Goal: Task Accomplishment & Management: Manage account settings

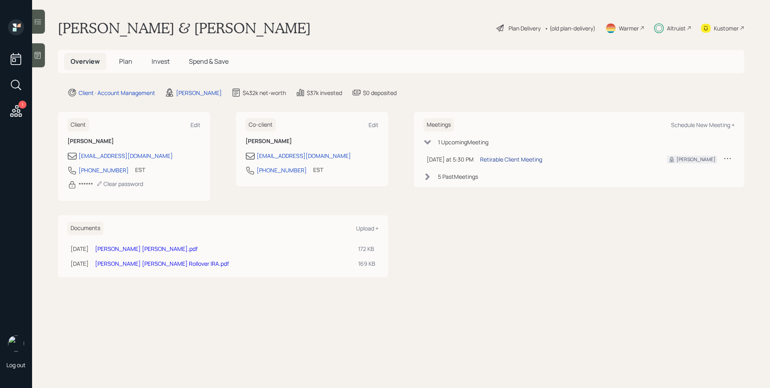
click at [516, 158] on div "Retirable Client Meeting" at bounding box center [511, 159] width 62 height 8
click at [621, 84] on main "[PERSON_NAME] & [PERSON_NAME] Plan Delivery • (old plan-delivery) Warmer Altrui…" at bounding box center [401, 194] width 738 height 388
click at [524, 29] on div "Plan Delivery" at bounding box center [525, 28] width 32 height 8
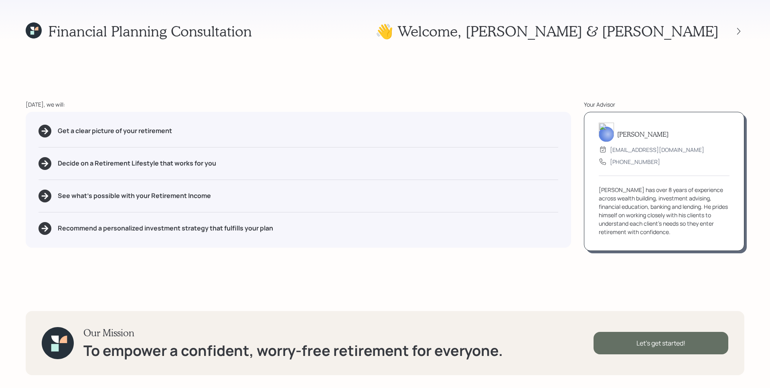
click at [685, 344] on div "Let's get started!" at bounding box center [661, 343] width 135 height 22
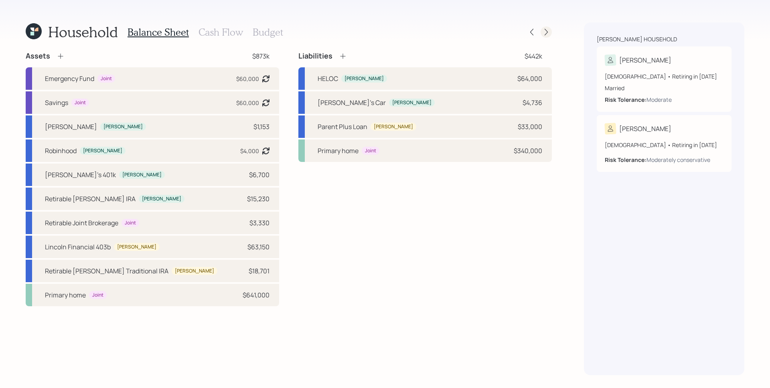
click at [545, 33] on icon at bounding box center [546, 32] width 8 height 8
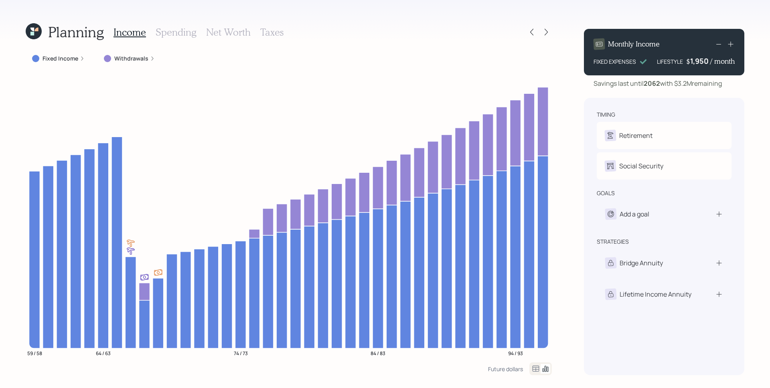
click at [180, 32] on h3 "Spending" at bounding box center [176, 32] width 41 height 12
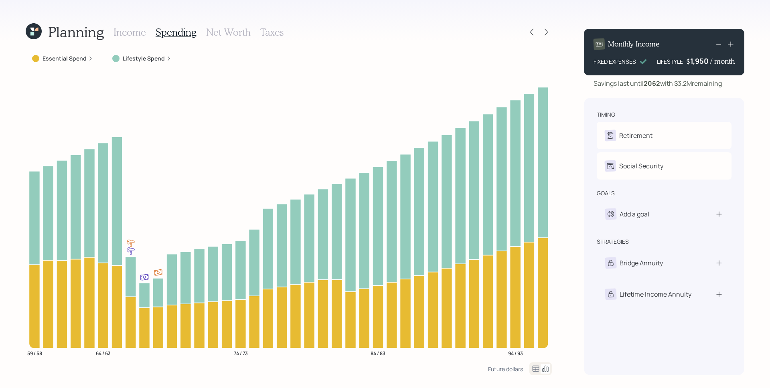
click at [152, 58] on label "Lifestyle Spend" at bounding box center [144, 59] width 42 height 8
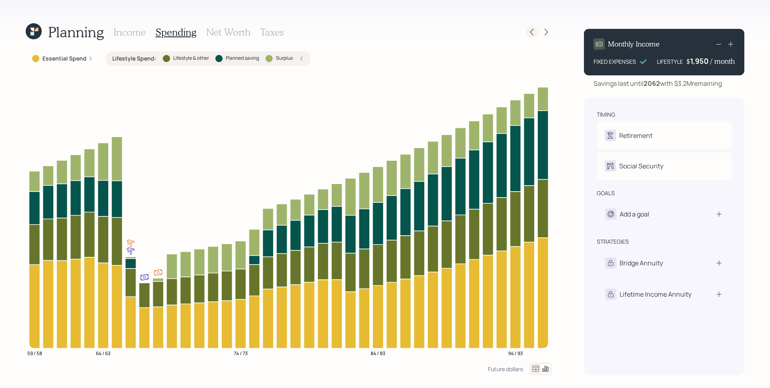
click at [534, 29] on icon at bounding box center [532, 32] width 8 height 8
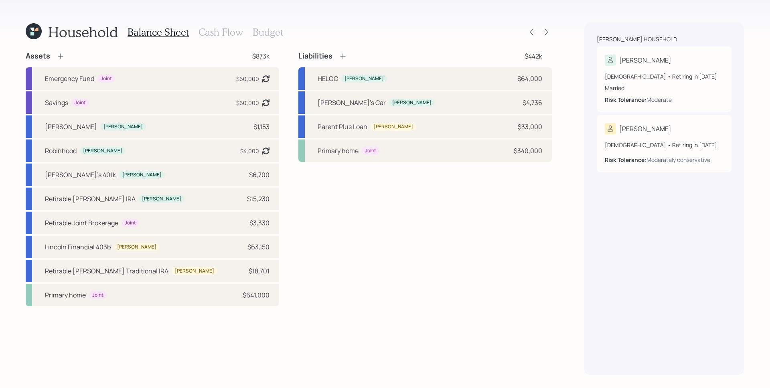
click at [218, 34] on h3 "Cash Flow" at bounding box center [221, 32] width 45 height 12
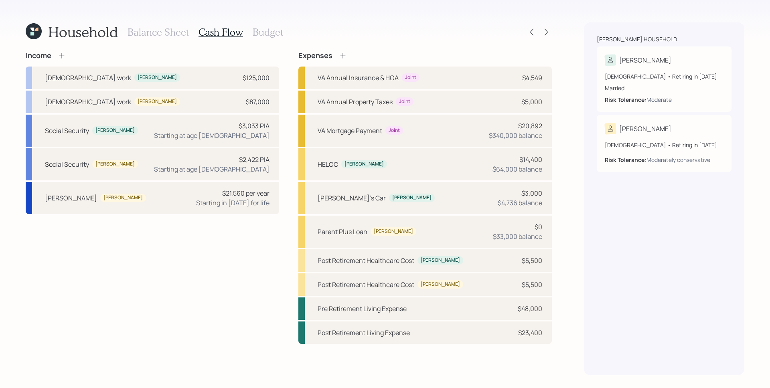
click at [172, 35] on h3 "Balance Sheet" at bounding box center [158, 32] width 61 height 12
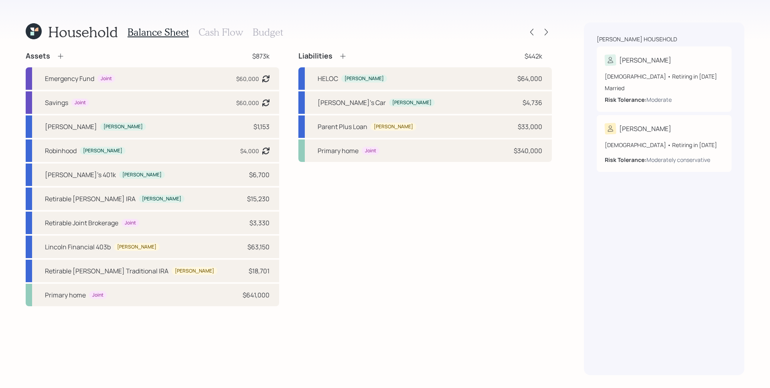
click at [31, 31] on icon at bounding box center [34, 31] width 16 height 16
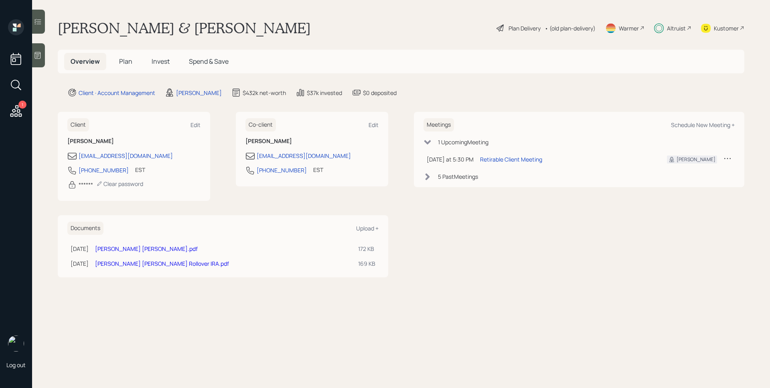
click at [683, 26] on div "Altruist" at bounding box center [676, 28] width 19 height 8
click at [518, 26] on div "Plan Delivery" at bounding box center [525, 28] width 32 height 8
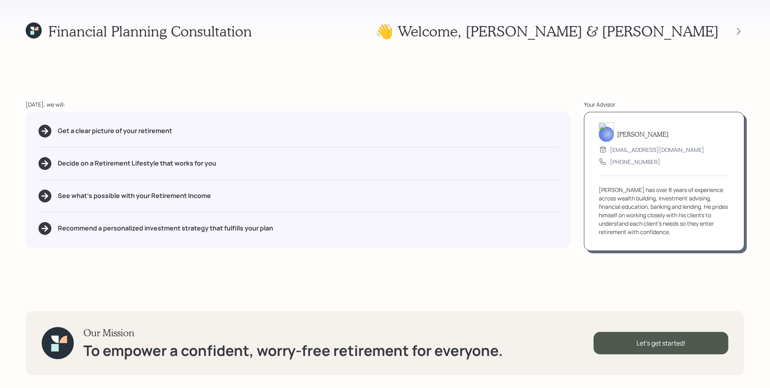
click at [28, 30] on icon at bounding box center [34, 30] width 16 height 16
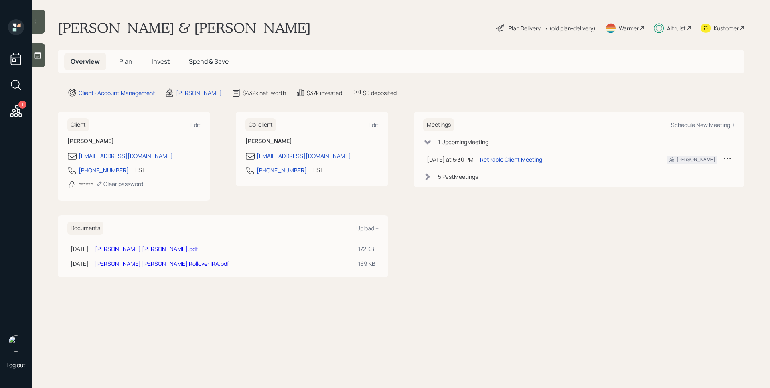
click at [520, 26] on div "Plan Delivery" at bounding box center [525, 28] width 32 height 8
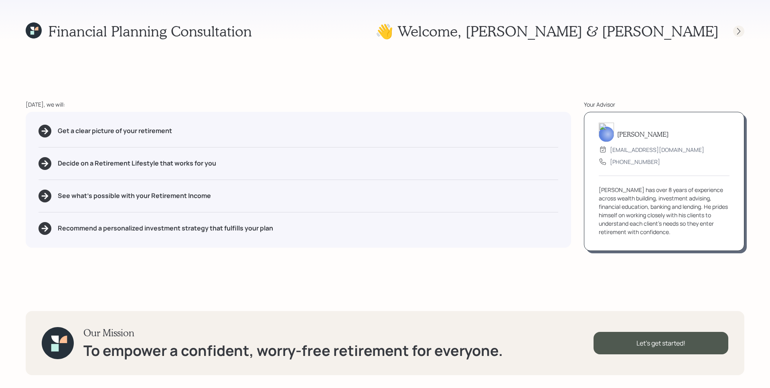
click at [742, 31] on icon at bounding box center [739, 31] width 8 height 8
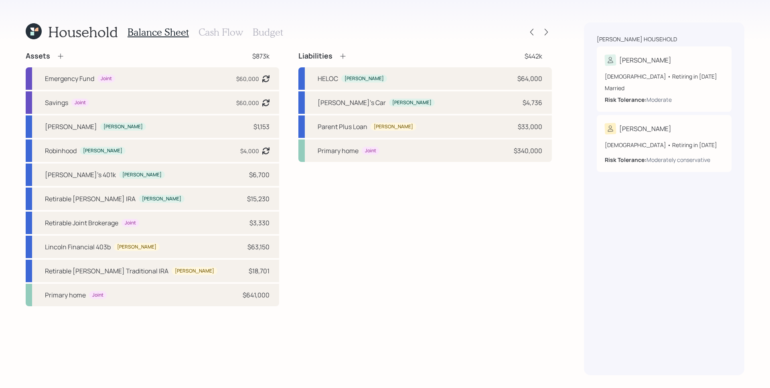
drag, startPoint x: 553, startPoint y: 201, endPoint x: 557, endPoint y: 197, distance: 5.4
click at [553, 201] on div "Household Balance Sheet Cash Flow Budget Assets $873k Emergency Fund Joint $60,…" at bounding box center [385, 194] width 770 height 388
click at [549, 31] on icon at bounding box center [546, 32] width 8 height 8
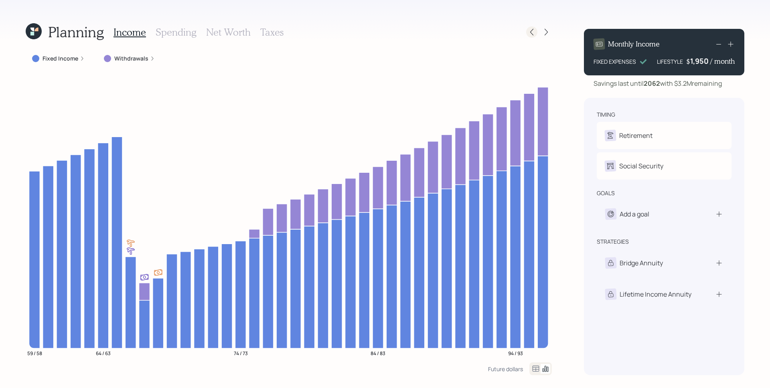
click at [533, 31] on icon at bounding box center [532, 32] width 8 height 8
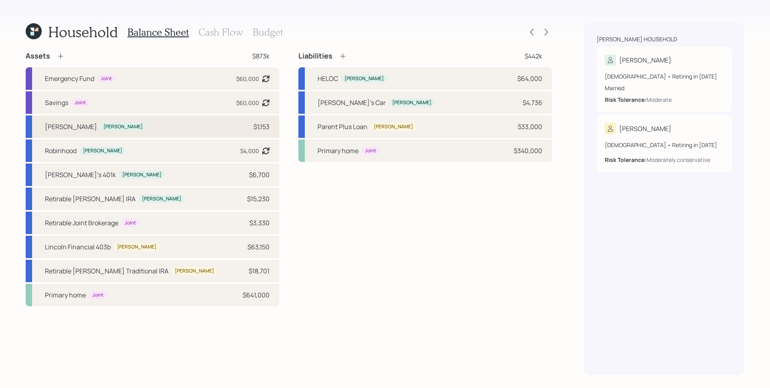
click at [168, 128] on div "[PERSON_NAME] $1,153" at bounding box center [152, 127] width 253 height 22
select select "taxable"
select select "balanced"
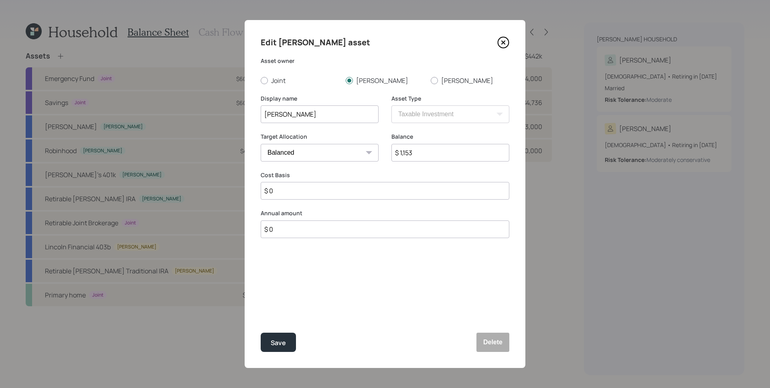
click at [501, 41] on icon at bounding box center [503, 42] width 12 height 12
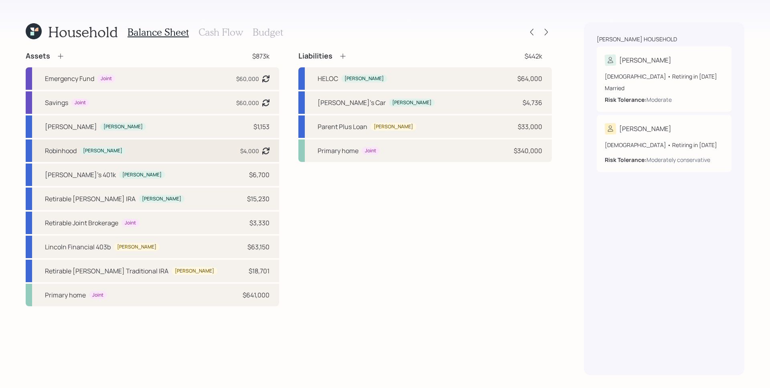
click at [155, 149] on div "Robinhood [PERSON_NAME] $4,000 Asset balance last updated on [DATE]." at bounding box center [152, 151] width 253 height 22
select select "taxable"
select select "balanced"
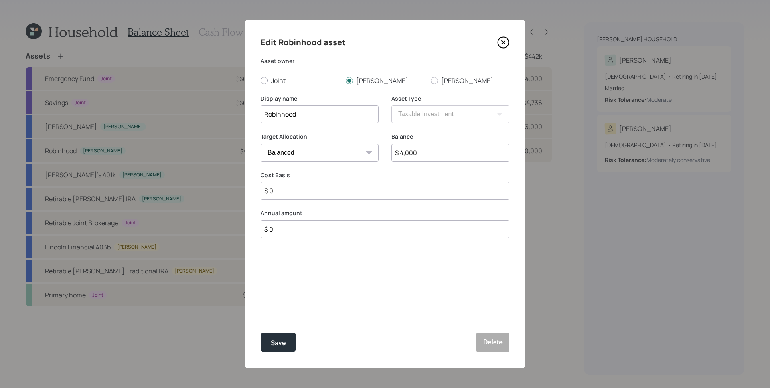
click at [500, 42] on icon at bounding box center [503, 42] width 12 height 12
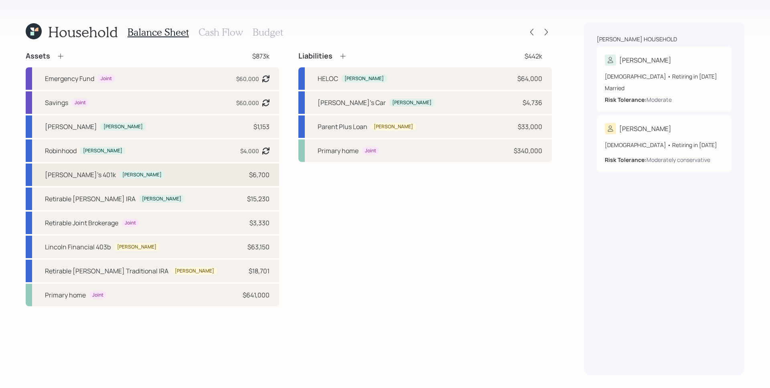
click at [145, 177] on div "[PERSON_NAME]'s 401k [PERSON_NAME] $6,700" at bounding box center [152, 175] width 253 height 22
select select "company_sponsored"
select select "balanced"
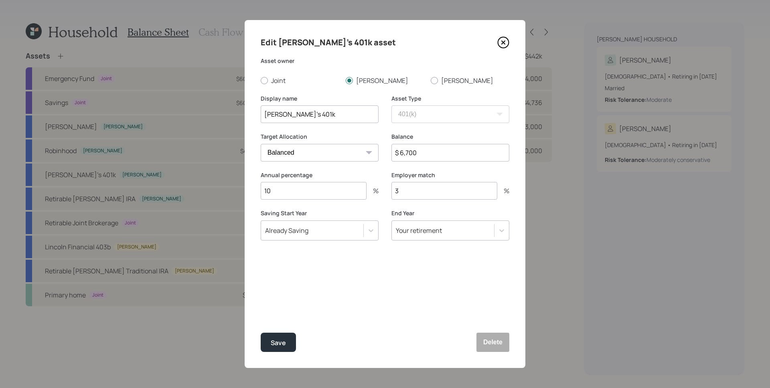
click at [505, 47] on icon at bounding box center [503, 42] width 12 height 12
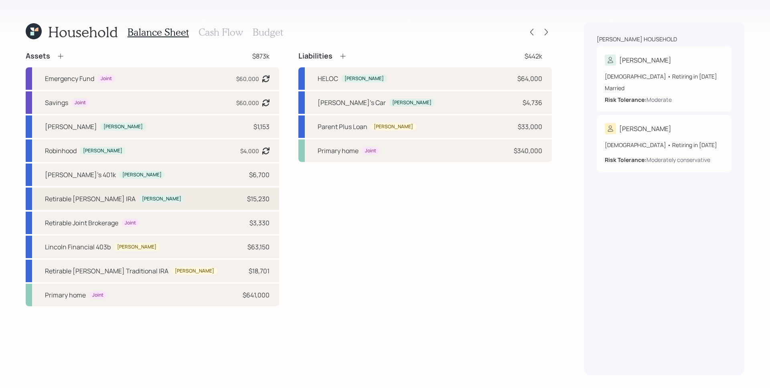
click at [175, 197] on div "Retirable [PERSON_NAME] [PERSON_NAME] $15,230" at bounding box center [152, 199] width 253 height 22
select select "roth_ira"
select select "balanced"
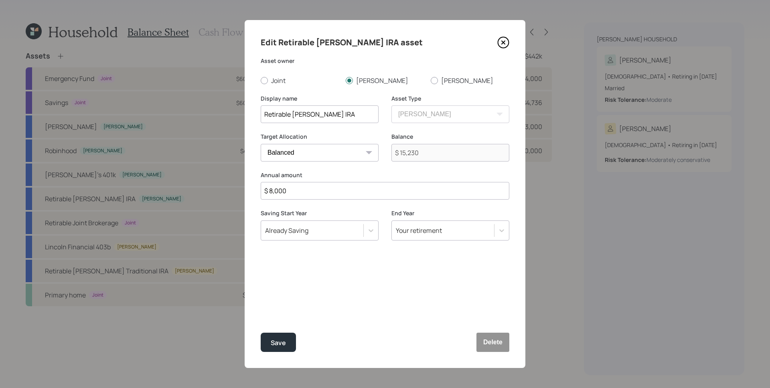
click at [503, 44] on icon at bounding box center [503, 42] width 12 height 12
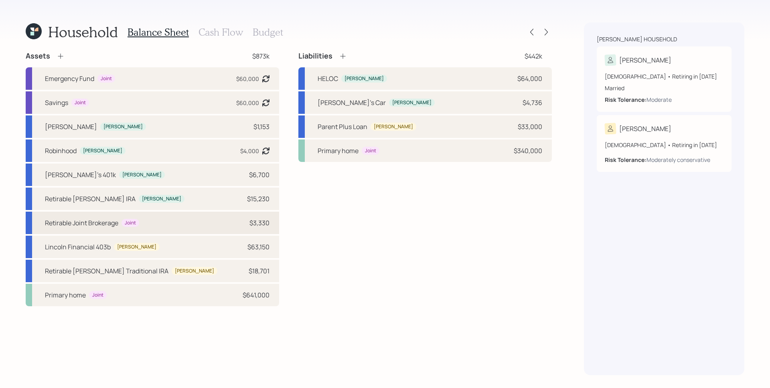
click at [175, 227] on div "Retirable Joint Brokerage Joint $3,330" at bounding box center [152, 223] width 253 height 22
select select "taxable"
select select "balanced"
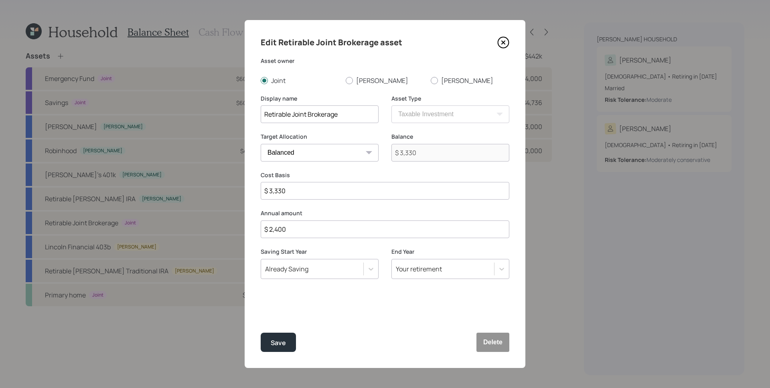
click at [507, 43] on icon at bounding box center [503, 42] width 12 height 12
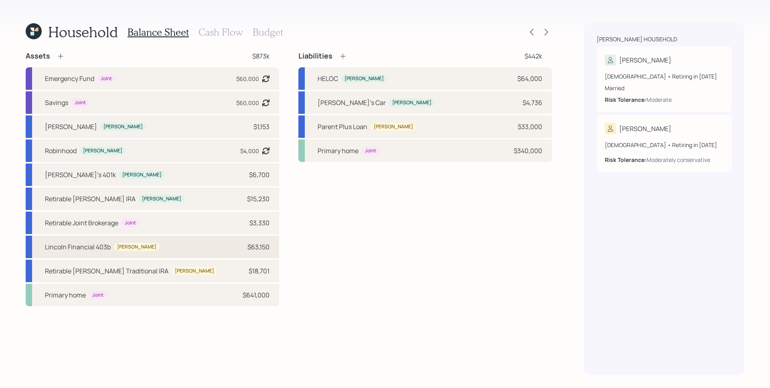
click at [148, 250] on div "Lincoln Financial 403b [PERSON_NAME] $63,150" at bounding box center [152, 247] width 253 height 22
select select "public_school_sponsored"
select select "balanced"
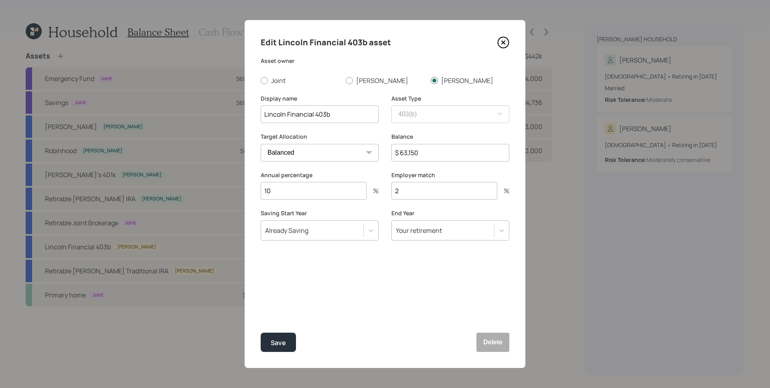
click at [505, 47] on icon at bounding box center [503, 42] width 12 height 12
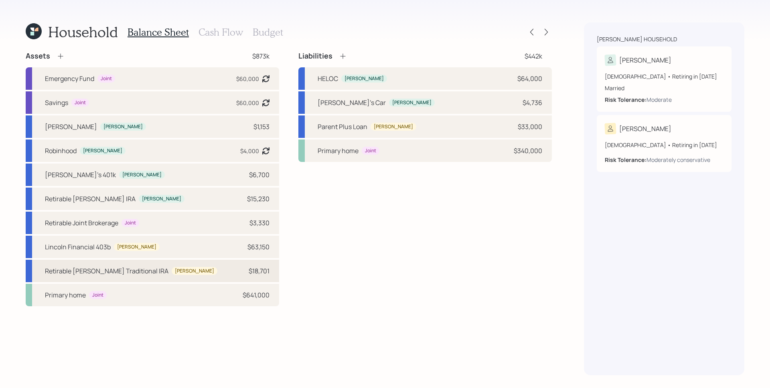
click at [130, 277] on div "Retirable [PERSON_NAME] Traditional IRA [PERSON_NAME] $18,701" at bounding box center [152, 271] width 253 height 22
select select "ira"
select select "balanced"
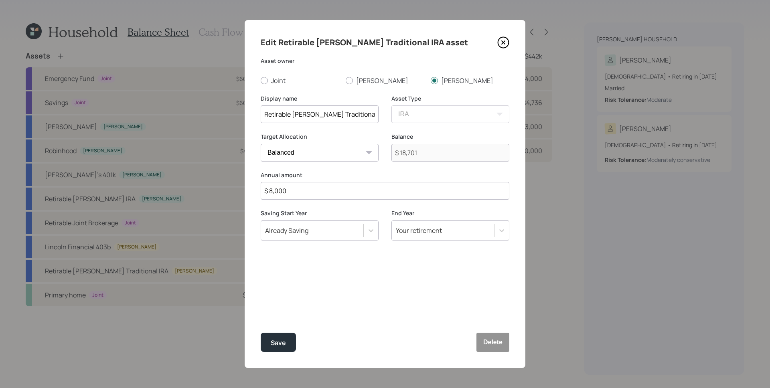
click at [504, 43] on icon at bounding box center [503, 42] width 3 height 3
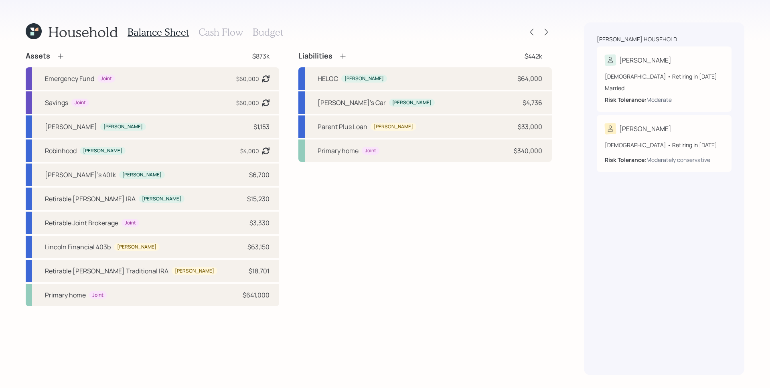
click at [405, 222] on div "Liabilities $442k HELOC [PERSON_NAME] $64,000 [PERSON_NAME]'s Car [PERSON_NAME]…" at bounding box center [424, 178] width 253 height 255
click at [237, 83] on div "$60,000 Asset balance last updated on [DATE]." at bounding box center [252, 79] width 33 height 10
select select "emergency_fund"
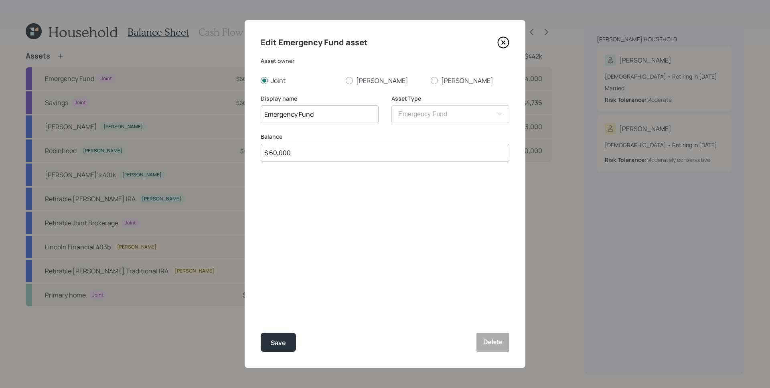
click at [507, 44] on icon at bounding box center [503, 42] width 12 height 12
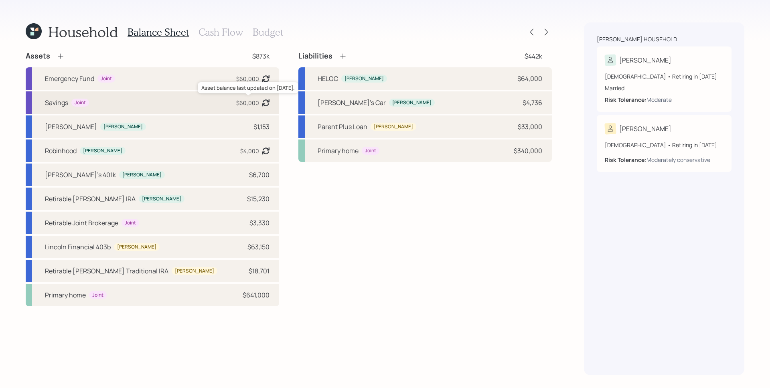
click at [255, 103] on div "$60,000" at bounding box center [247, 103] width 23 height 8
select select "cash"
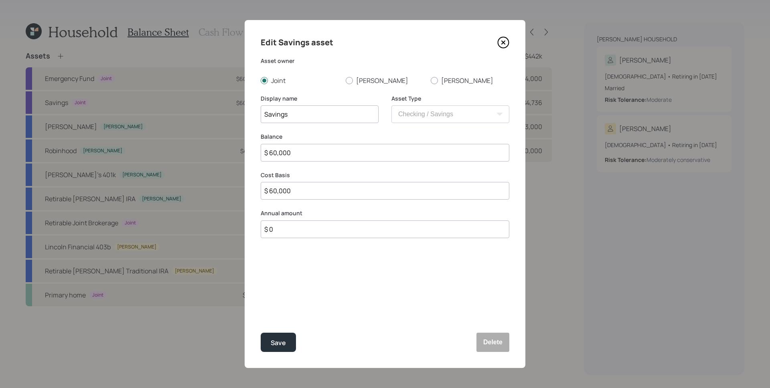
click at [307, 155] on input "$ 60,000" at bounding box center [385, 153] width 249 height 18
click at [306, 155] on input "$ 60,000" at bounding box center [385, 153] width 249 height 18
type input "$ 2"
type input "$ 20"
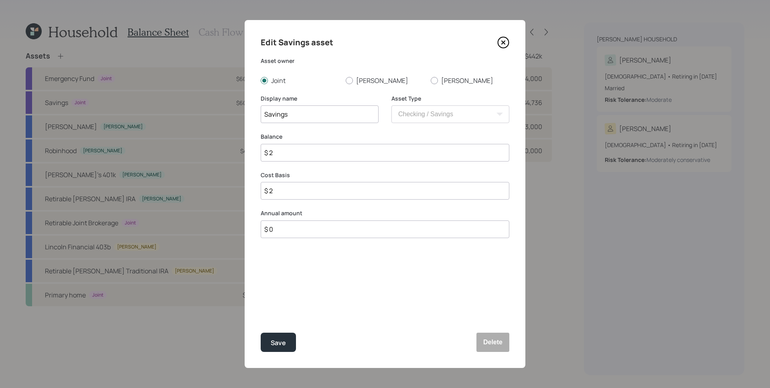
type input "$ 20"
type input "$ 200"
type input "$ 2,000"
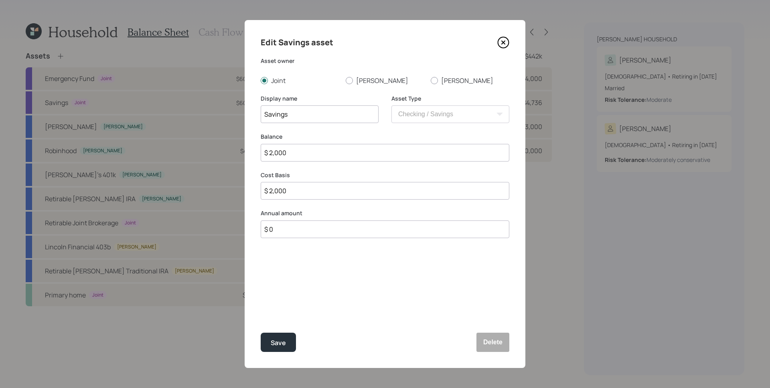
type input "$ 20,000"
click at [290, 351] on button "Save" at bounding box center [278, 342] width 35 height 19
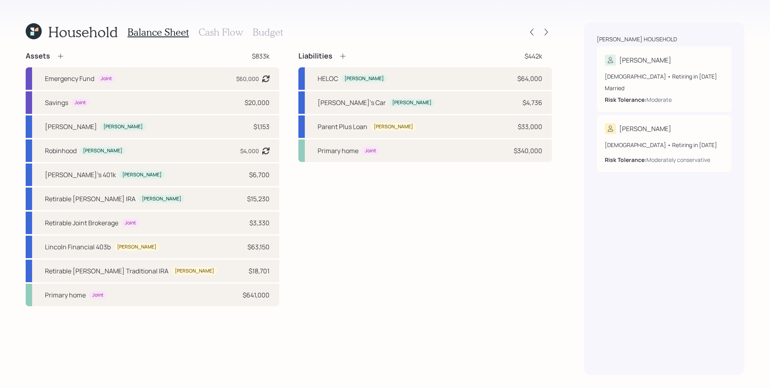
click at [228, 27] on h3 "Cash Flow" at bounding box center [221, 32] width 45 height 12
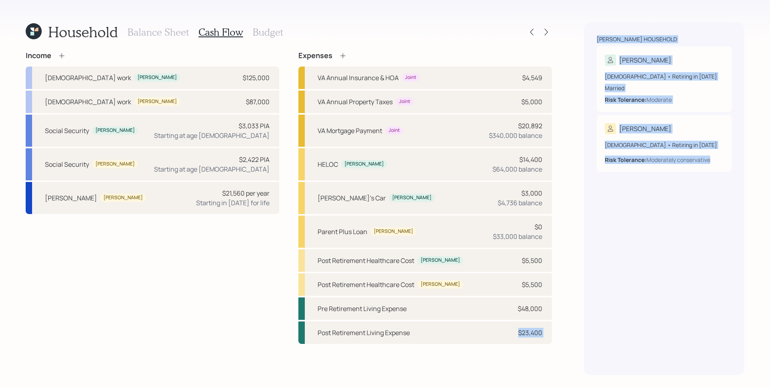
drag, startPoint x: 439, startPoint y: 336, endPoint x: 617, endPoint y: 333, distance: 178.1
click at [617, 333] on div "Household Balance Sheet Cash Flow Budget Income [DEMOGRAPHIC_DATA] work [PERSON…" at bounding box center [385, 194] width 770 height 388
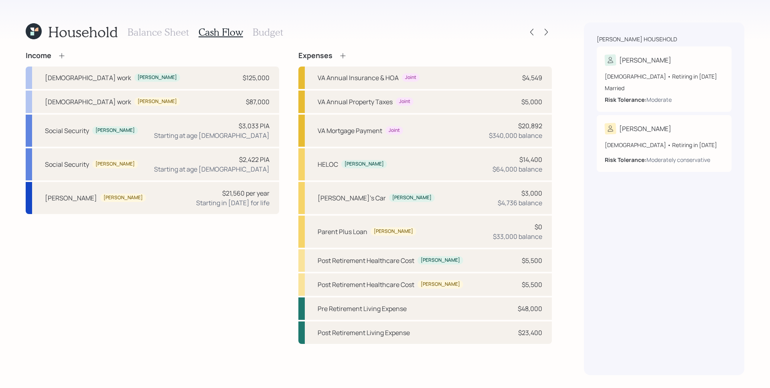
click at [617, 333] on div "[PERSON_NAME] household [PERSON_NAME] [DEMOGRAPHIC_DATA] • Retiring in [DATE] M…" at bounding box center [664, 198] width 160 height 353
click at [455, 309] on div "Pre Retirement Living Expense $48,000" at bounding box center [424, 309] width 253 height 22
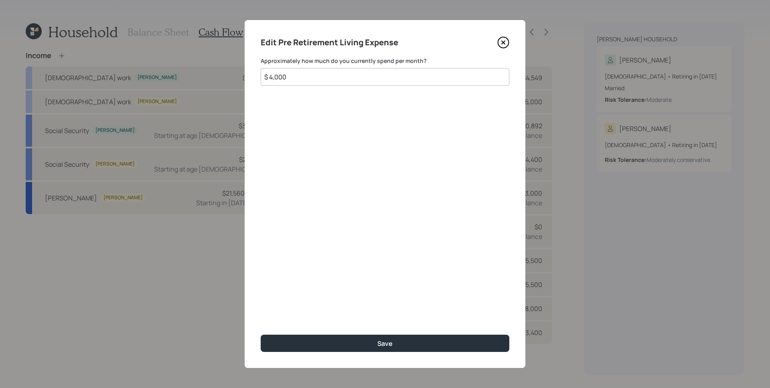
click at [299, 73] on input "$ 4,000" at bounding box center [385, 77] width 249 height 18
click at [505, 43] on icon at bounding box center [503, 42] width 12 height 12
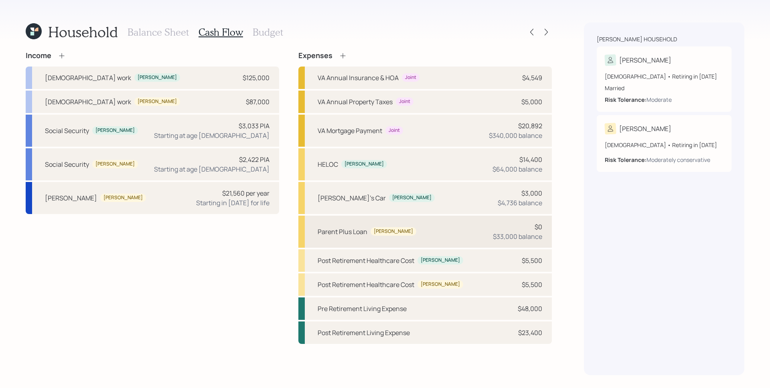
click at [466, 227] on div "Parent Plus Loan [PERSON_NAME] $0 $33,000 balance" at bounding box center [424, 232] width 253 height 32
select select "student"
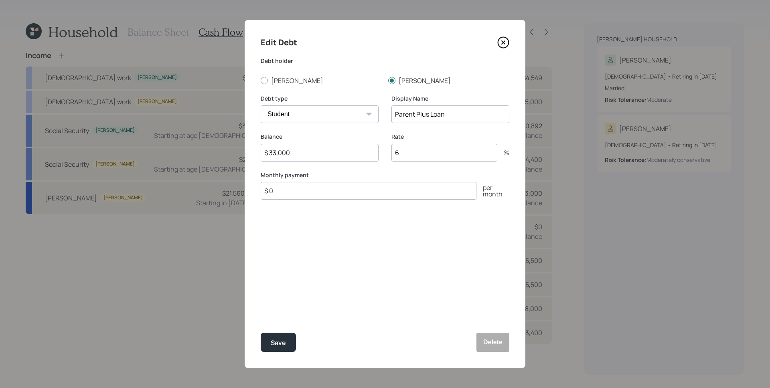
click at [502, 39] on icon at bounding box center [503, 42] width 12 height 12
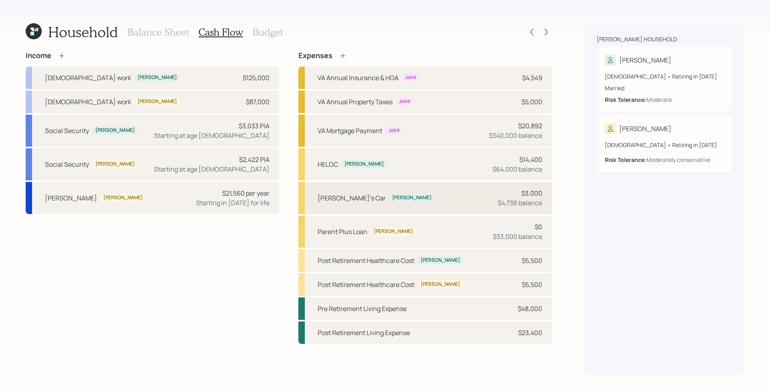
click at [490, 201] on div "[PERSON_NAME]'s Car [PERSON_NAME] $3,000 $4,736 balance" at bounding box center [424, 198] width 253 height 32
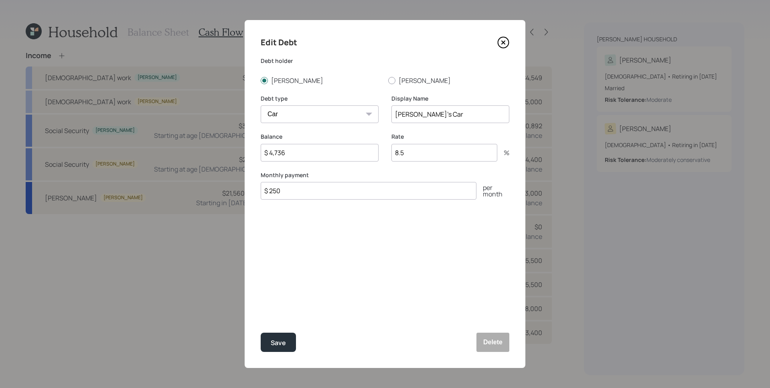
drag, startPoint x: 314, startPoint y: 148, endPoint x: 255, endPoint y: 150, distance: 58.6
click at [255, 150] on div "Edit Debt Debt [PERSON_NAME] [PERSON_NAME] Debt type Car Credit Card Medical St…" at bounding box center [385, 194] width 281 height 348
drag, startPoint x: 255, startPoint y: 150, endPoint x: 259, endPoint y: 149, distance: 4.0
click at [257, 150] on div "Edit Debt Debt [PERSON_NAME] [PERSON_NAME] Debt type Car Credit Card Medical St…" at bounding box center [385, 194] width 281 height 348
click at [281, 151] on input "$ 4,736" at bounding box center [320, 153] width 118 height 18
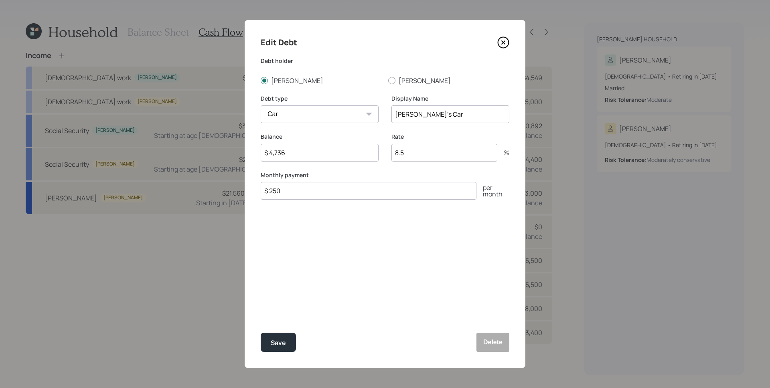
click at [281, 151] on input "$ 4,736" at bounding box center [320, 153] width 118 height 18
click at [363, 134] on label "Balance" at bounding box center [320, 137] width 118 height 8
click at [324, 151] on input "$ 4,736" at bounding box center [320, 153] width 118 height 18
click at [324, 147] on input "$ 4,736" at bounding box center [320, 153] width 118 height 18
click at [326, 154] on input "$ 4,736" at bounding box center [320, 153] width 118 height 18
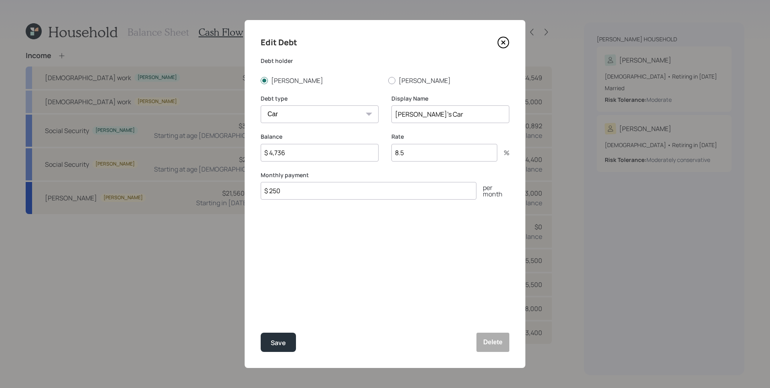
click at [326, 154] on input "$ 4,736" at bounding box center [320, 153] width 118 height 18
click at [336, 134] on label "Balance" at bounding box center [320, 137] width 118 height 8
drag, startPoint x: 276, startPoint y: 151, endPoint x: 287, endPoint y: 154, distance: 11.6
click at [287, 154] on input "$ 4,736" at bounding box center [320, 153] width 118 height 18
type input "$ 4,547"
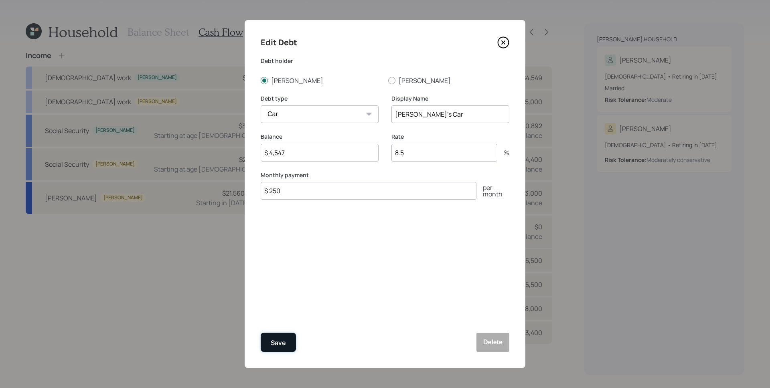
click at [287, 338] on button "Save" at bounding box center [278, 342] width 35 height 19
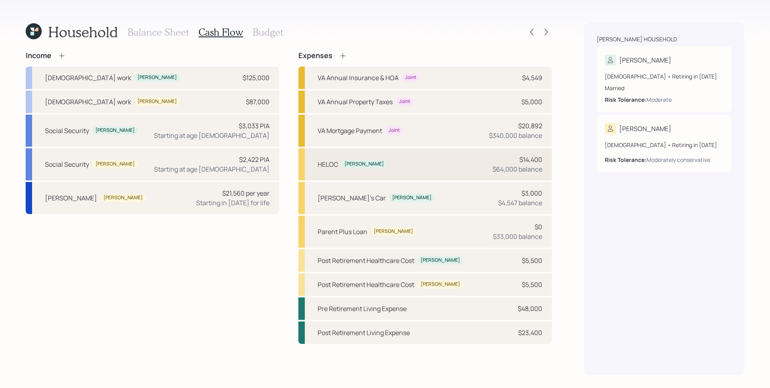
click at [541, 171] on div "$64,000 balance" at bounding box center [517, 169] width 50 height 10
select select "other"
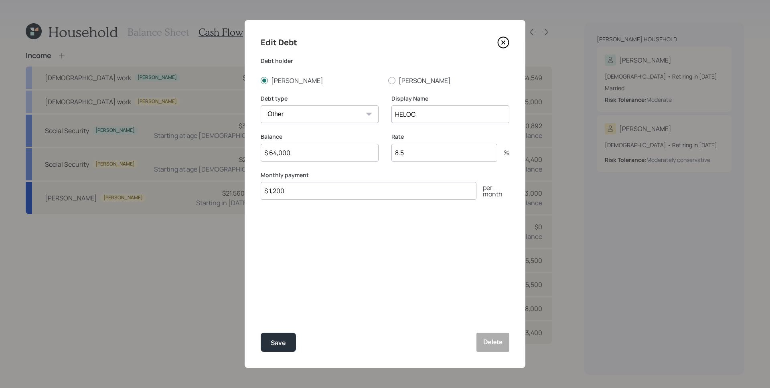
click at [309, 153] on input "$ 64,000" at bounding box center [320, 153] width 118 height 18
click at [309, 154] on input "$ 64,000" at bounding box center [320, 153] width 118 height 18
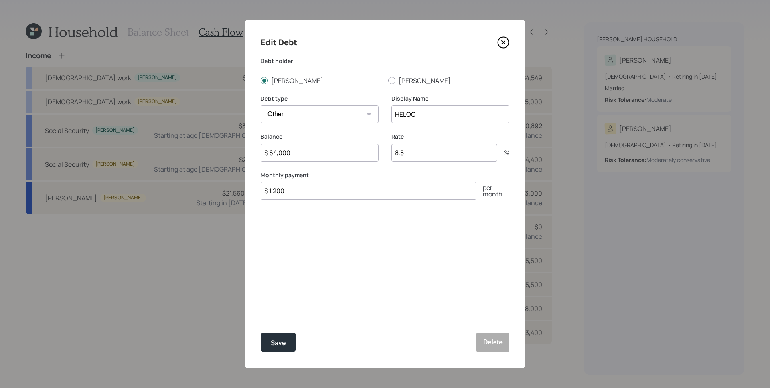
click at [310, 154] on input "$ 64,000" at bounding box center [320, 153] width 118 height 18
click at [322, 133] on label "Balance" at bounding box center [320, 137] width 118 height 8
drag, startPoint x: 294, startPoint y: 150, endPoint x: 273, endPoint y: 152, distance: 21.3
click at [273, 152] on input "$ 64,000" at bounding box center [320, 153] width 118 height 18
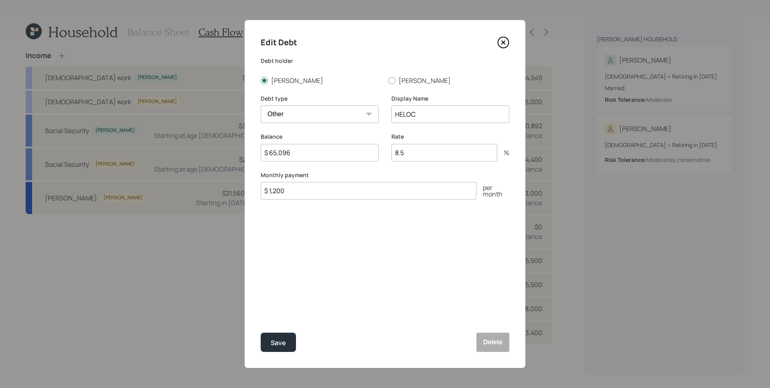
type input "$ 65,096"
click at [379, 271] on div "Edit Debt Debt [PERSON_NAME] [PERSON_NAME] Debt type Car Credit Card Medical St…" at bounding box center [385, 194] width 281 height 348
click at [287, 345] on button "Save" at bounding box center [278, 342] width 35 height 19
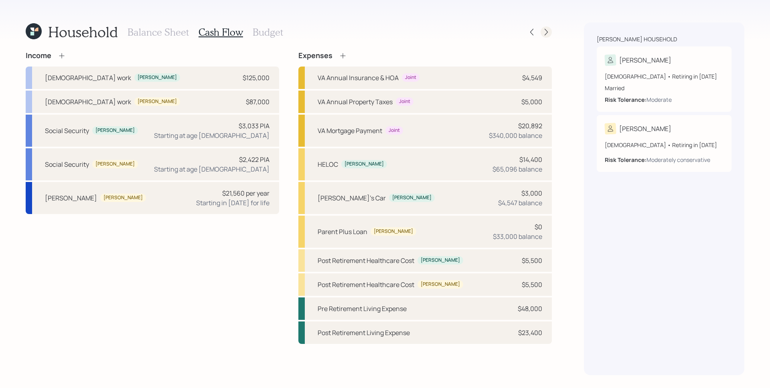
click at [545, 28] on icon at bounding box center [546, 32] width 8 height 8
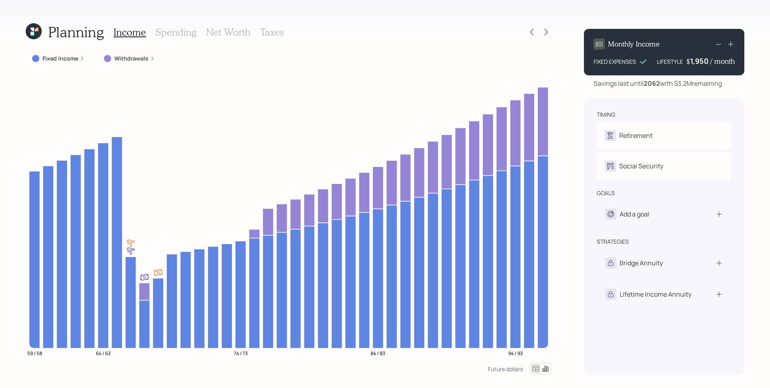
click at [180, 35] on h3 "Spending" at bounding box center [176, 32] width 41 height 12
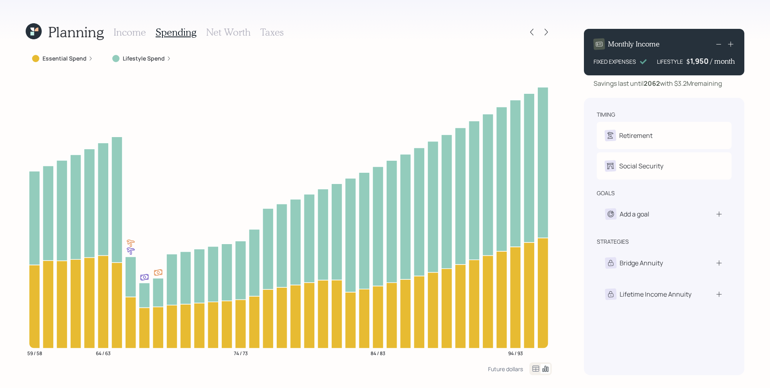
click at [133, 58] on label "Lifestyle Spend" at bounding box center [144, 59] width 42 height 8
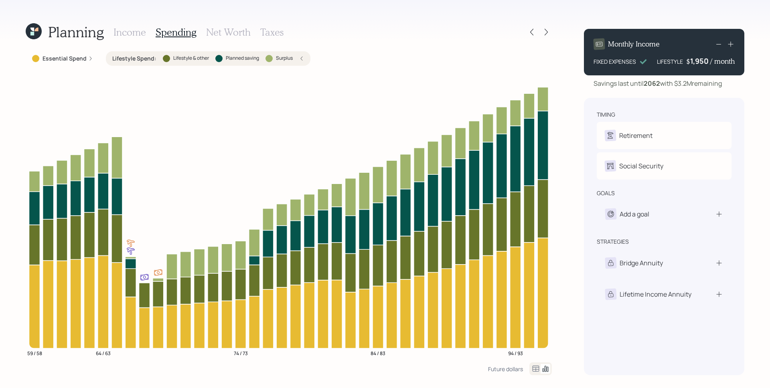
click at [136, 32] on h3 "Income" at bounding box center [129, 32] width 32 height 12
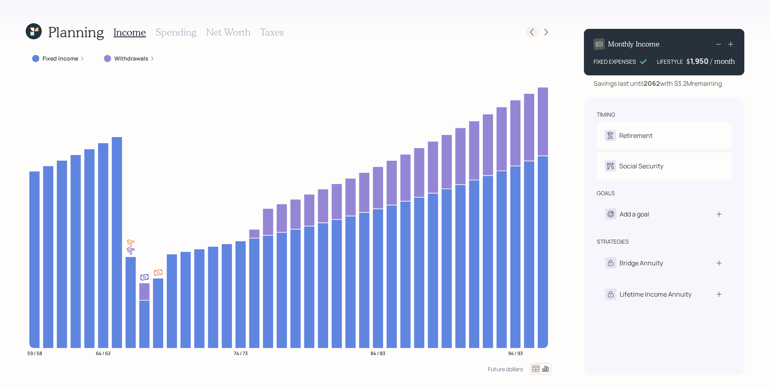
click at [535, 33] on icon at bounding box center [532, 32] width 8 height 8
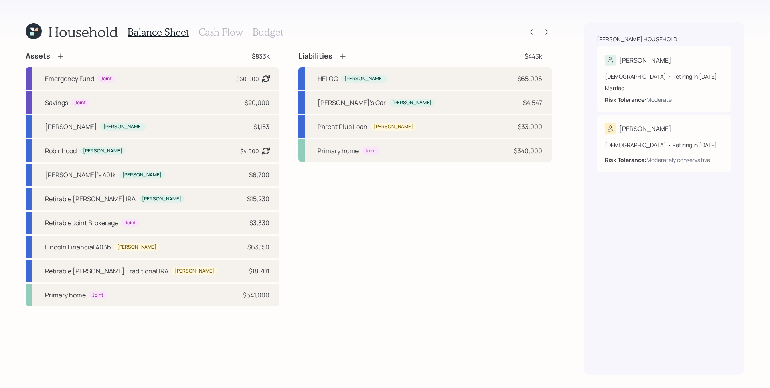
click at [218, 35] on h3 "Cash Flow" at bounding box center [221, 32] width 45 height 12
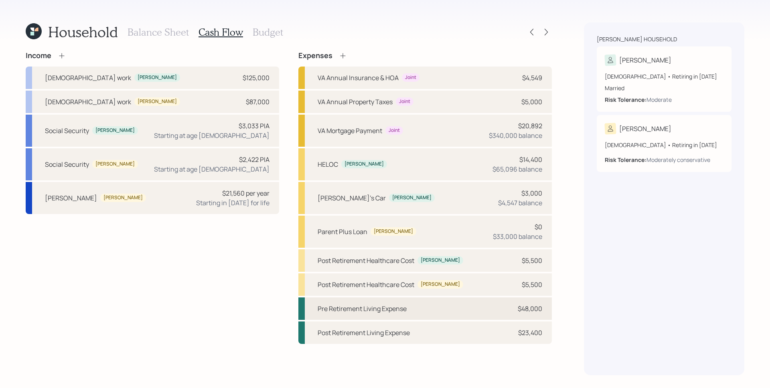
click at [433, 309] on div "Pre Retirement Living Expense $48,000" at bounding box center [424, 309] width 253 height 22
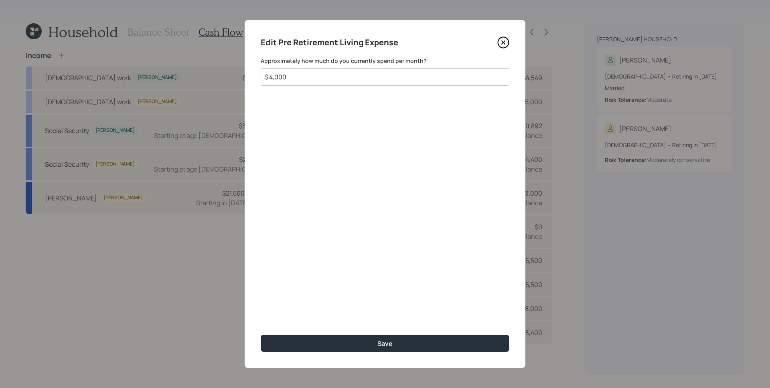
click at [304, 78] on input "$ 4,000" at bounding box center [385, 77] width 249 height 18
click at [302, 77] on input "$ 4,000" at bounding box center [385, 77] width 249 height 18
type input "$ 4,000"
click at [505, 42] on icon at bounding box center [503, 42] width 12 height 12
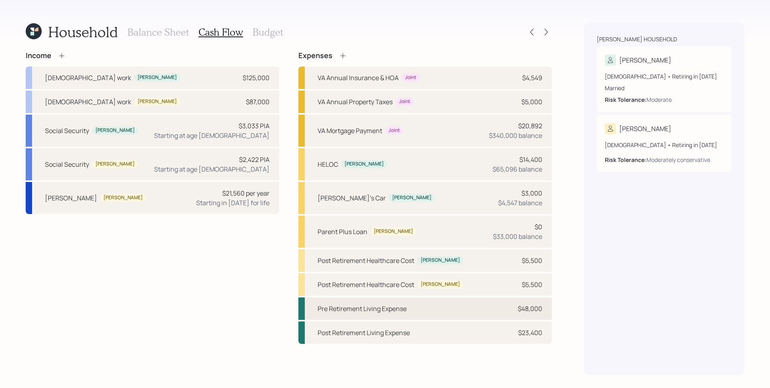
click at [525, 310] on div "$48,000" at bounding box center [530, 309] width 24 height 10
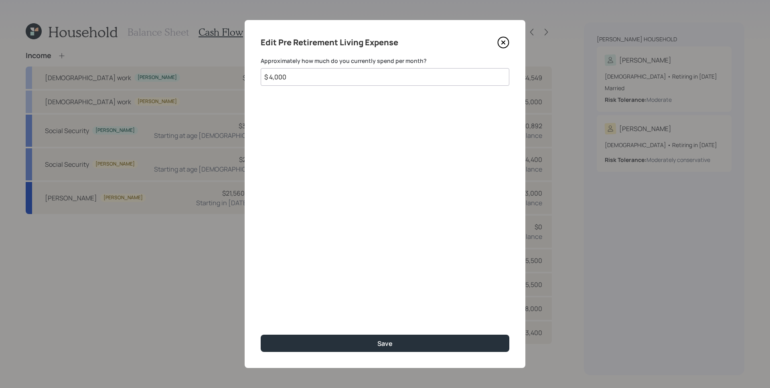
click at [484, 77] on input "$ 4,000" at bounding box center [385, 77] width 249 height 18
type input "$ 7,000"
click at [261, 335] on button "Save" at bounding box center [385, 343] width 249 height 17
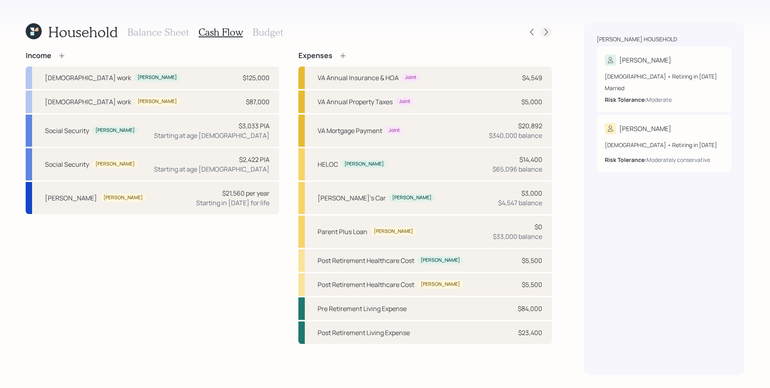
click at [547, 35] on icon at bounding box center [546, 32] width 8 height 8
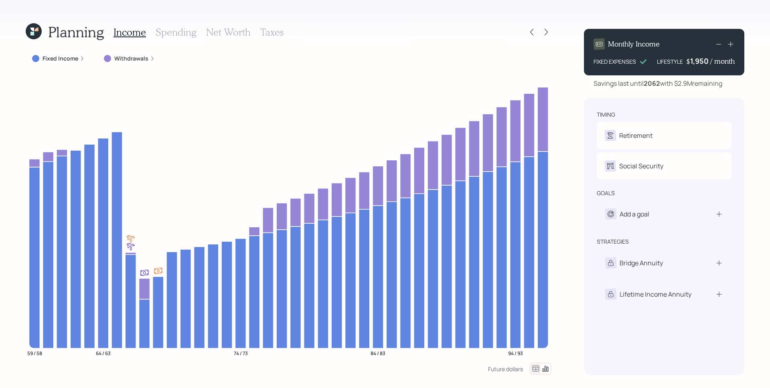
click at [186, 34] on h3 "Spending" at bounding box center [176, 32] width 41 height 12
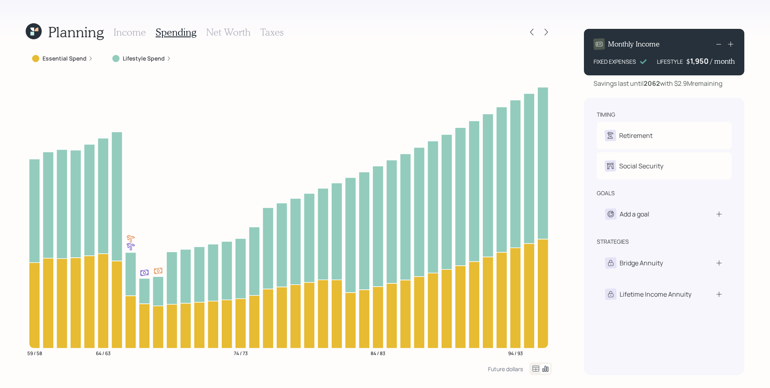
click at [136, 58] on label "Lifestyle Spend" at bounding box center [144, 59] width 42 height 8
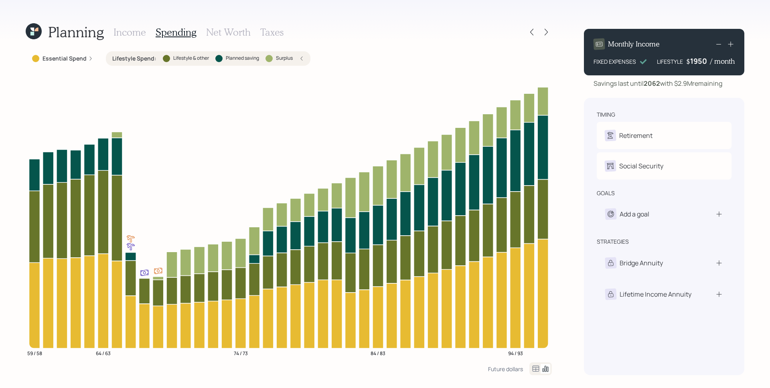
click at [707, 63] on div "1950" at bounding box center [700, 61] width 20 height 10
drag, startPoint x: 705, startPoint y: 62, endPoint x: 691, endPoint y: 62, distance: 14.0
click at [691, 62] on div "1950" at bounding box center [700, 61] width 20 height 10
click at [712, 76] on div "Monthly Income FIXED EXPENSES LIFESTYLE $ 1,950 / month Savings last until [DAT…" at bounding box center [664, 58] width 160 height 59
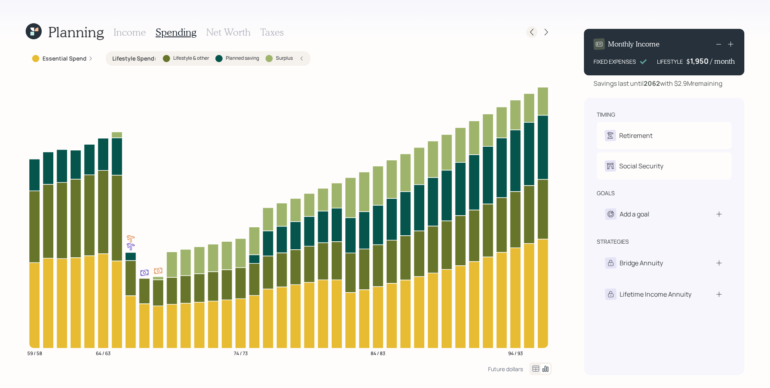
click at [533, 32] on icon at bounding box center [532, 32] width 8 height 8
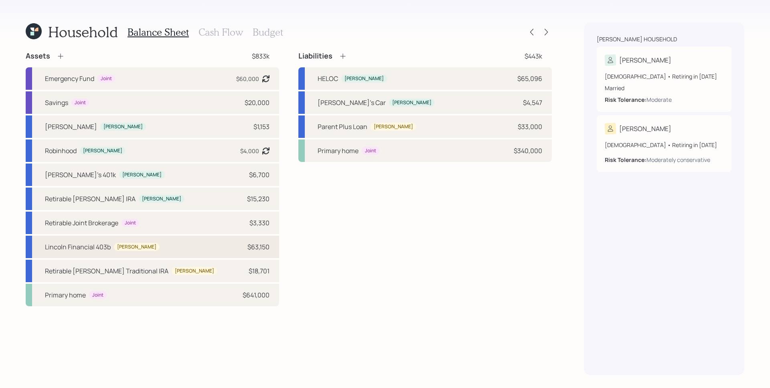
click at [182, 242] on div "Lincoln Financial 403b [PERSON_NAME] $63,150" at bounding box center [152, 247] width 253 height 22
select select "public_school_sponsored"
select select "balanced"
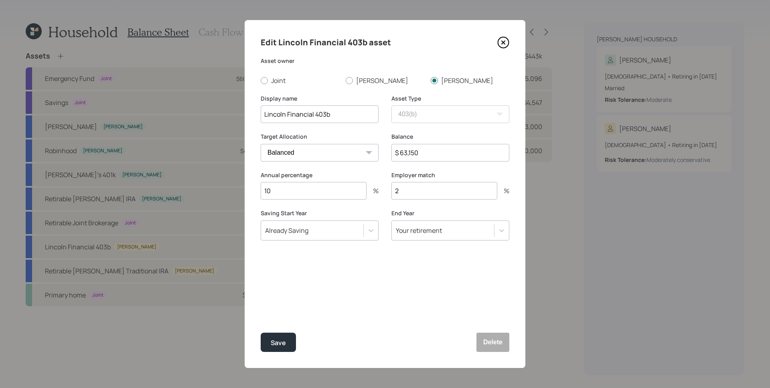
click at [503, 43] on icon at bounding box center [503, 42] width 3 height 3
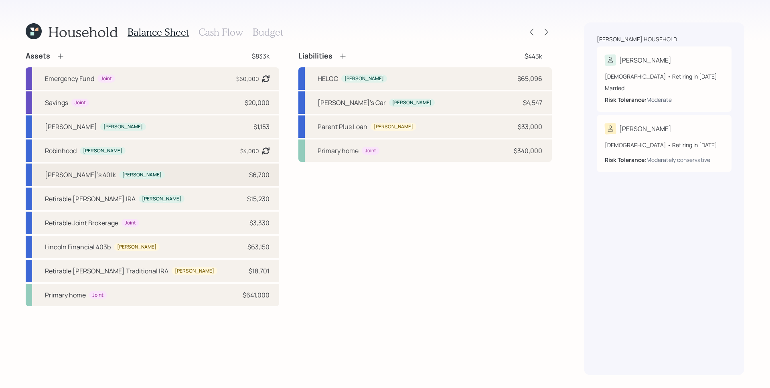
click at [220, 178] on div "[PERSON_NAME]'s 401k [PERSON_NAME] $6,700" at bounding box center [152, 175] width 253 height 22
select select "company_sponsored"
select select "balanced"
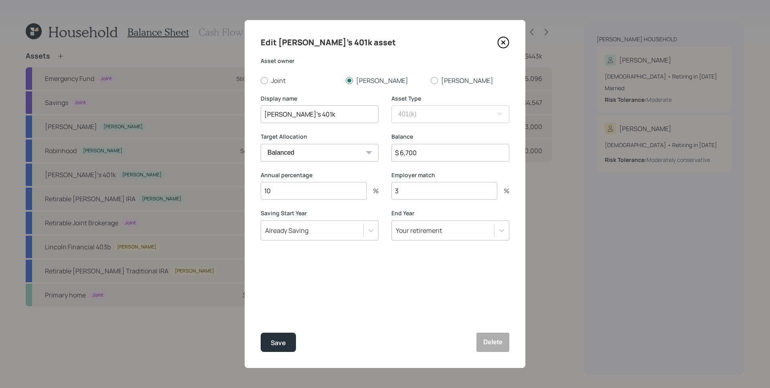
click at [503, 45] on icon at bounding box center [503, 42] width 12 height 12
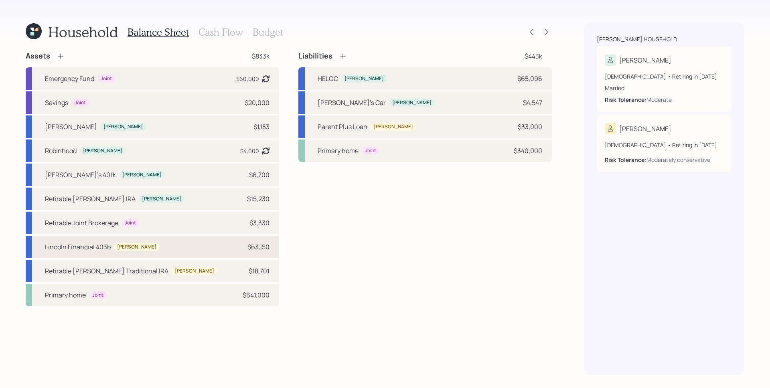
click at [241, 244] on div "Lincoln Financial 403b [PERSON_NAME] $63,150" at bounding box center [152, 247] width 253 height 22
select select "public_school_sponsored"
select select "balanced"
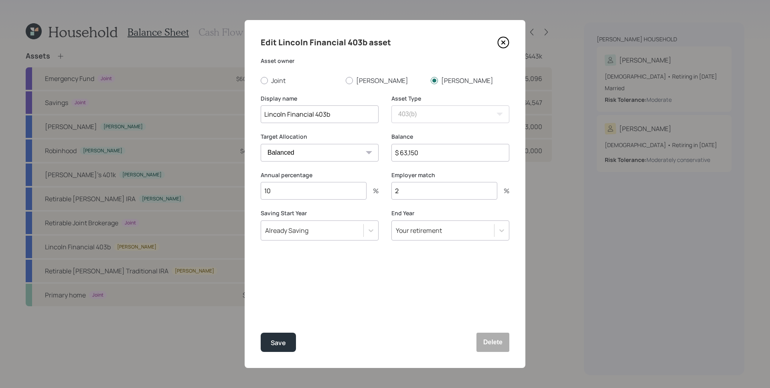
click at [504, 44] on icon at bounding box center [503, 42] width 12 height 12
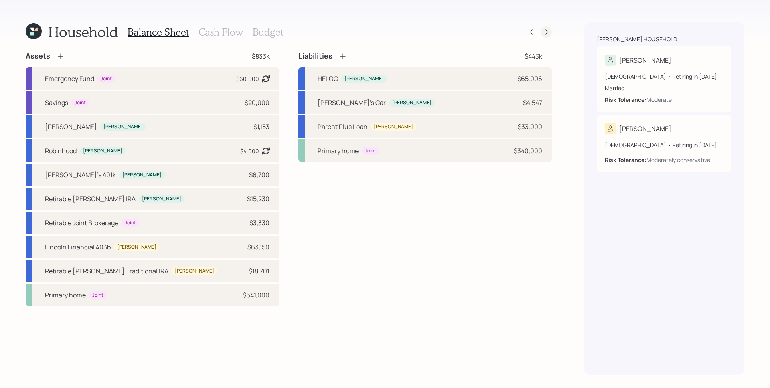
click at [550, 31] on icon at bounding box center [546, 32] width 8 height 8
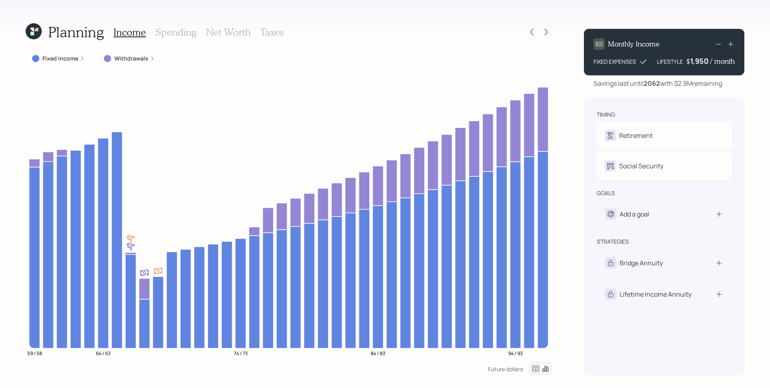
drag, startPoint x: 698, startPoint y: 56, endPoint x: 701, endPoint y: 61, distance: 5.5
click at [699, 57] on div "1,950" at bounding box center [700, 61] width 20 height 10
click at [730, 43] on icon at bounding box center [731, 44] width 8 height 8
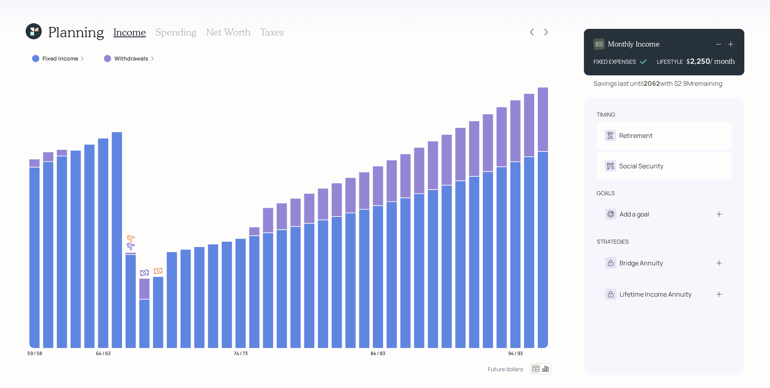
click at [730, 43] on icon at bounding box center [731, 44] width 8 height 8
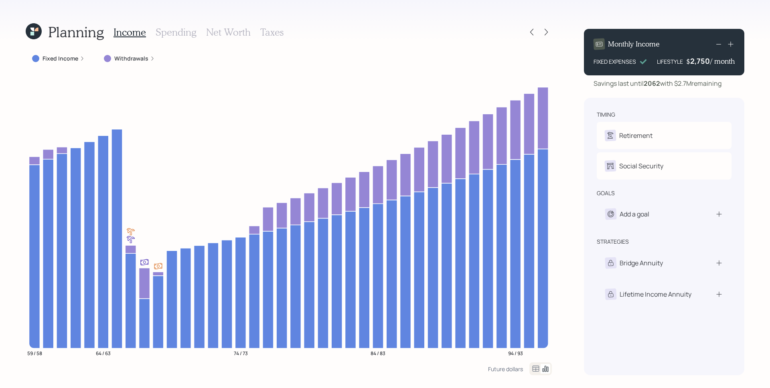
click at [730, 43] on icon at bounding box center [731, 44] width 8 height 8
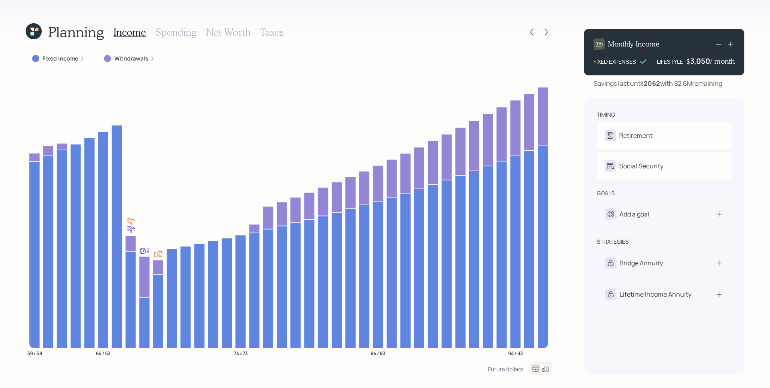
click at [730, 43] on icon at bounding box center [731, 44] width 8 height 8
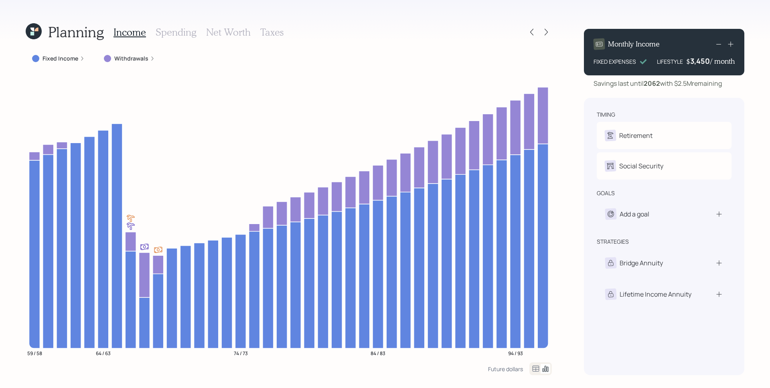
click at [730, 43] on icon at bounding box center [731, 44] width 8 height 8
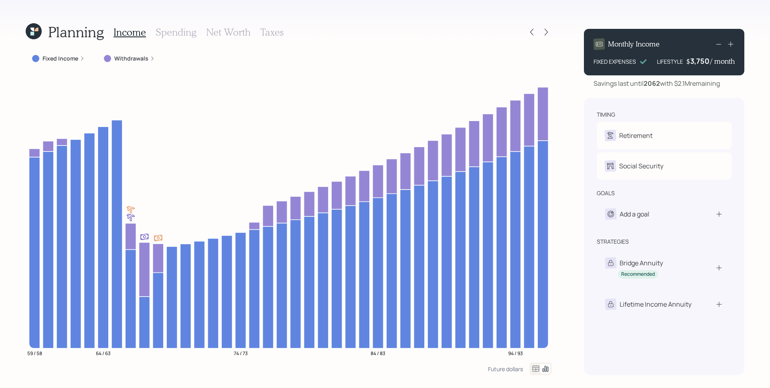
click at [730, 43] on icon at bounding box center [731, 44] width 8 height 8
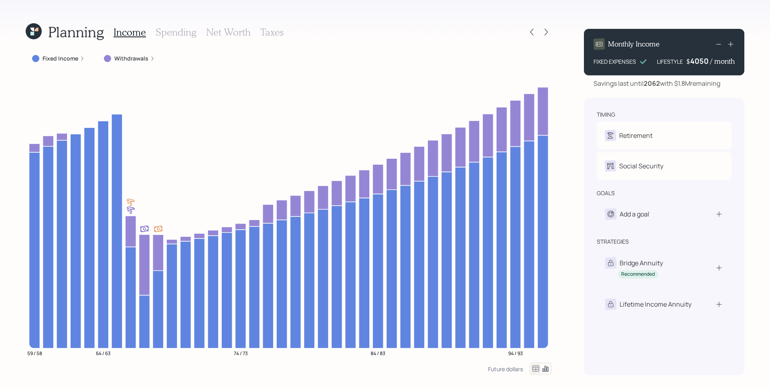
click at [704, 62] on div "4050" at bounding box center [700, 61] width 20 height 10
click at [721, 93] on div "Monthly Income FIXED EXPENSES LIFESTYLE $ 1,950 / month Savings last until [DAT…" at bounding box center [664, 198] width 160 height 353
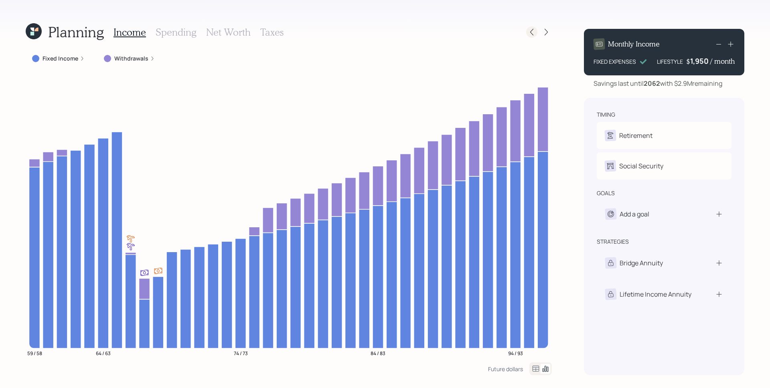
click at [529, 32] on icon at bounding box center [532, 32] width 8 height 8
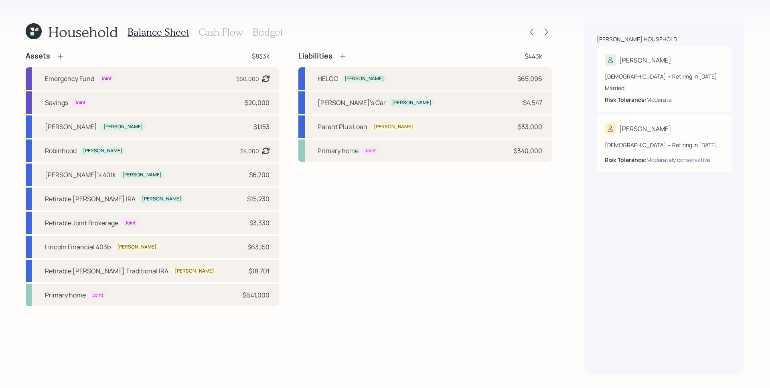
click at [223, 33] on h3 "Cash Flow" at bounding box center [221, 32] width 45 height 12
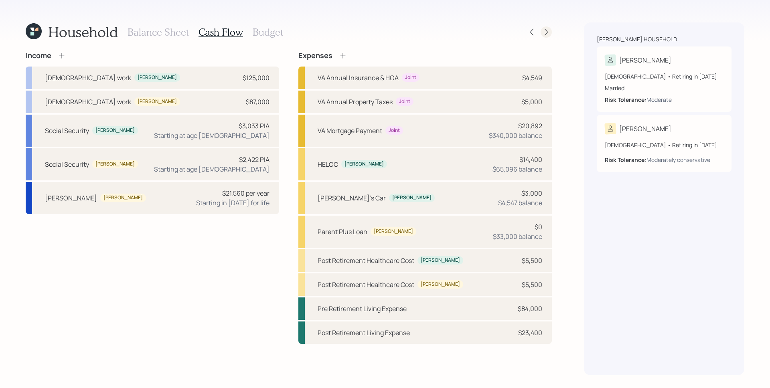
click at [543, 32] on icon at bounding box center [546, 32] width 8 height 8
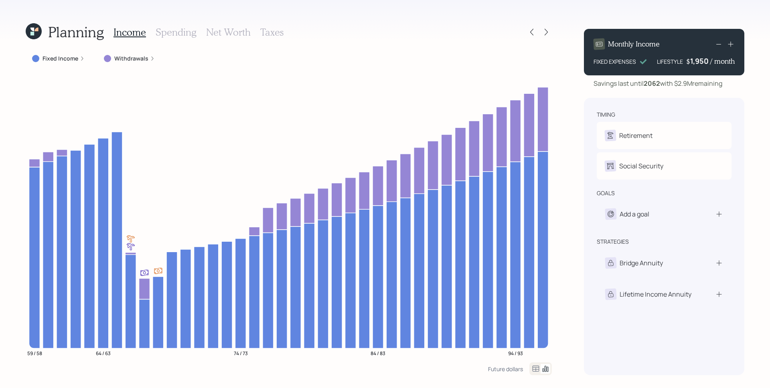
click at [273, 31] on h3 "Taxes" at bounding box center [271, 32] width 23 height 12
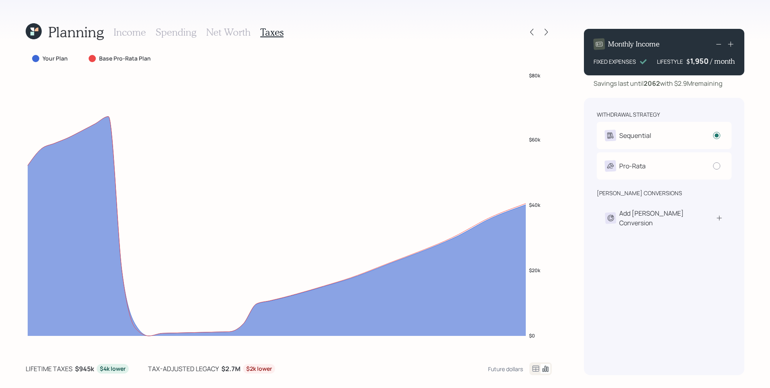
click at [133, 34] on h3 "Income" at bounding box center [129, 32] width 32 height 12
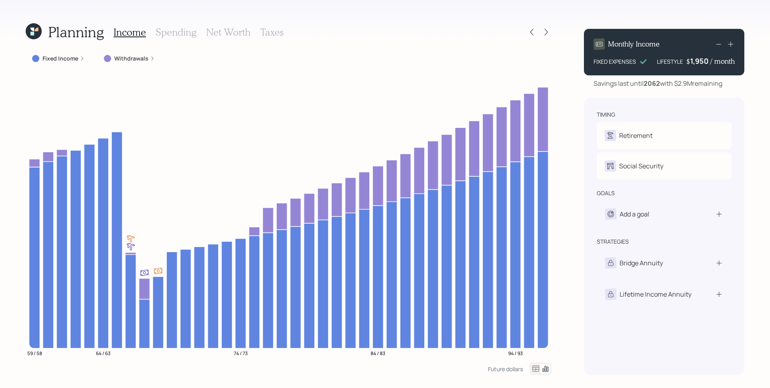
click at [279, 35] on h3 "Taxes" at bounding box center [271, 32] width 23 height 12
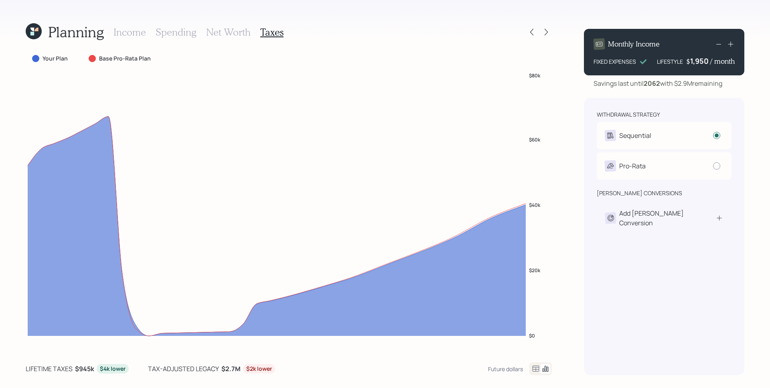
click at [693, 64] on div "1,950" at bounding box center [700, 61] width 20 height 10
click at [693, 64] on div "1950" at bounding box center [700, 61] width 20 height 10
click at [706, 90] on div "Monthly Income FIXED EXPENSES LIFESTYLE $ 3,000 / month Savings last until [DAT…" at bounding box center [664, 198] width 160 height 353
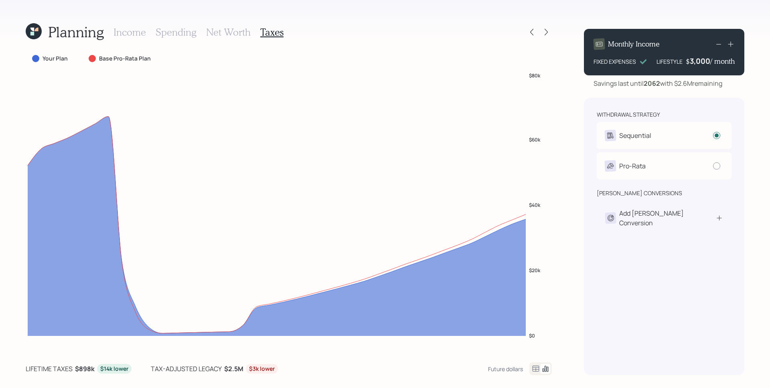
click at [732, 45] on icon at bounding box center [731, 44] width 8 height 8
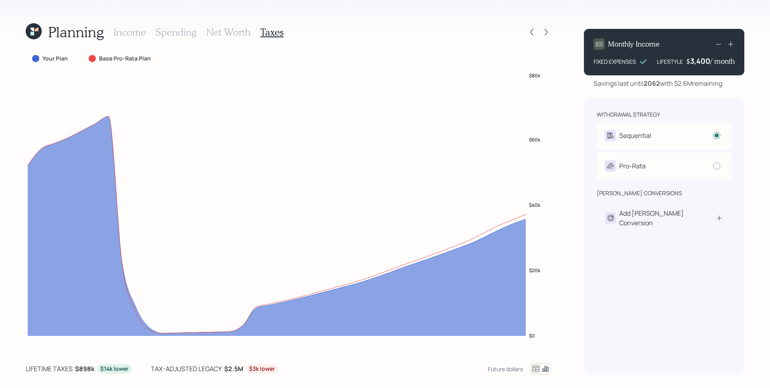
click at [732, 45] on icon at bounding box center [731, 44] width 8 height 8
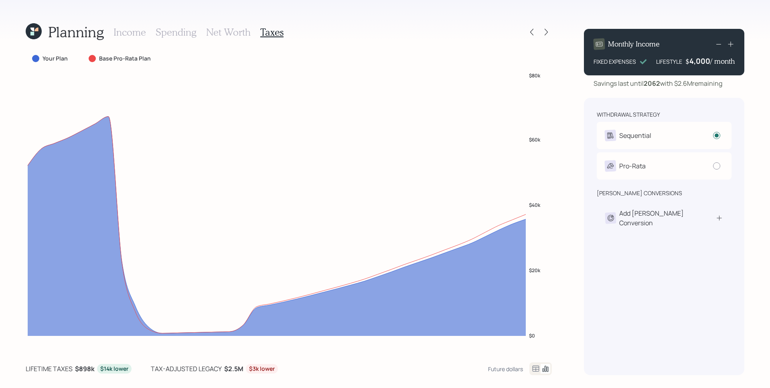
click at [756, 101] on div "Planning Income Spending Net Worth Taxes Your Plan Base Pro-Rata Plan $0 $20k $…" at bounding box center [385, 194] width 770 height 388
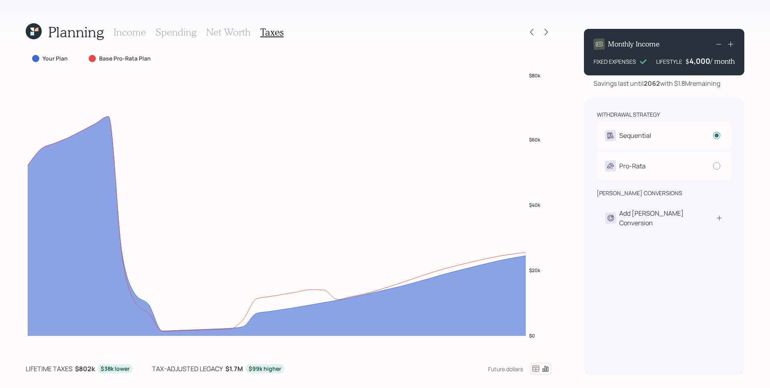
click at [514, 16] on div "Planning Income Spending Net Worth Taxes Your Plan Base Pro-Rata Plan $0 $20k $…" at bounding box center [385, 194] width 770 height 388
click at [536, 32] on div at bounding box center [531, 31] width 11 height 11
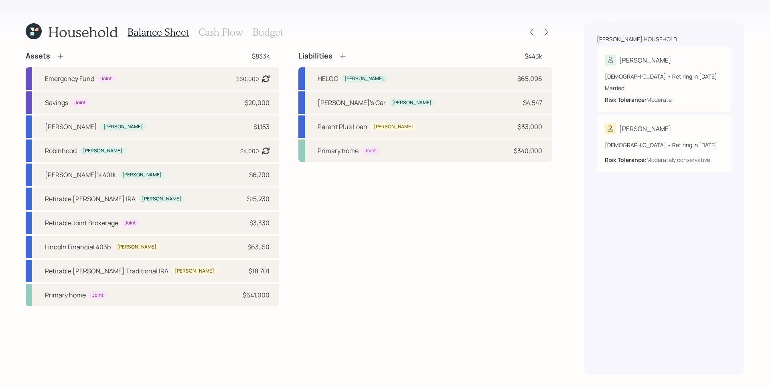
click at [34, 31] on icon at bounding box center [32, 30] width 4 height 4
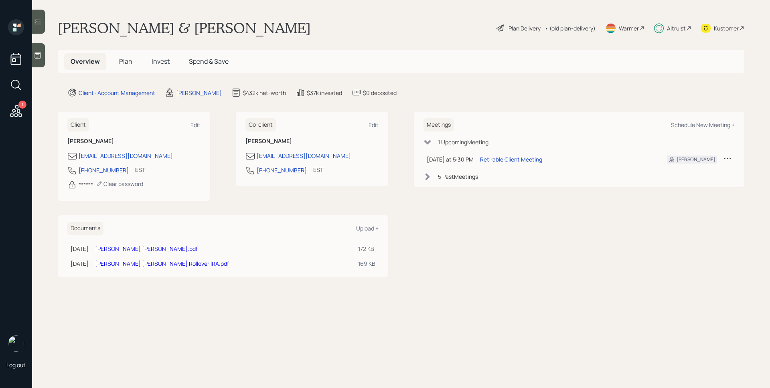
click at [498, 73] on div "Overview Plan Invest Spend & Save" at bounding box center [401, 62] width 687 height 24
click at [19, 104] on div "1" at bounding box center [22, 105] width 8 height 8
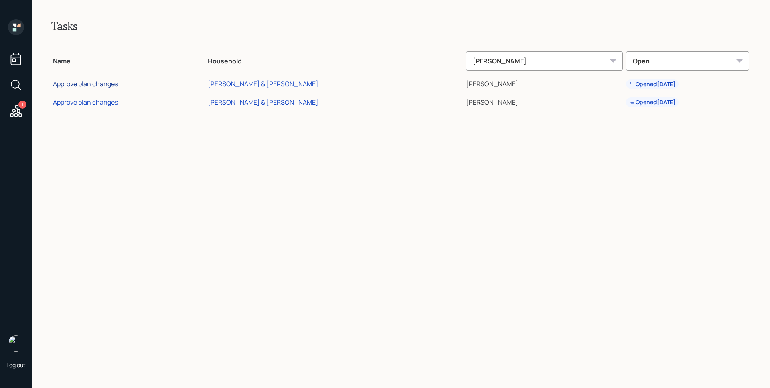
click at [98, 85] on div "Approve plan changes" at bounding box center [85, 83] width 65 height 9
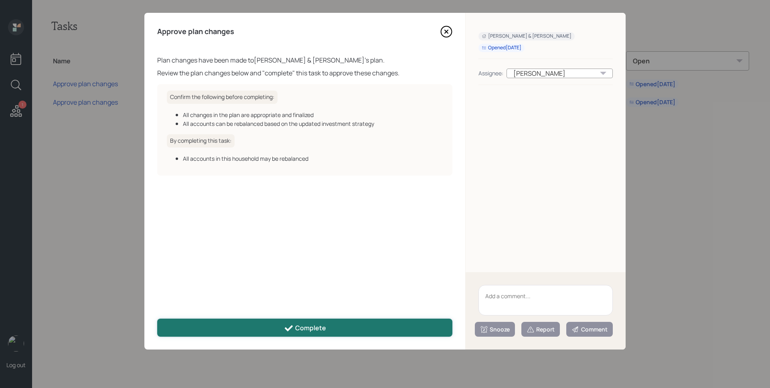
click at [332, 323] on button "Complete" at bounding box center [304, 328] width 295 height 18
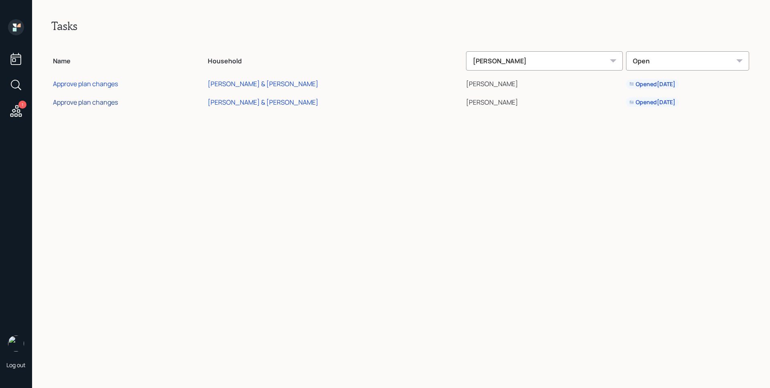
click at [88, 104] on div "Approve plan changes" at bounding box center [85, 102] width 65 height 9
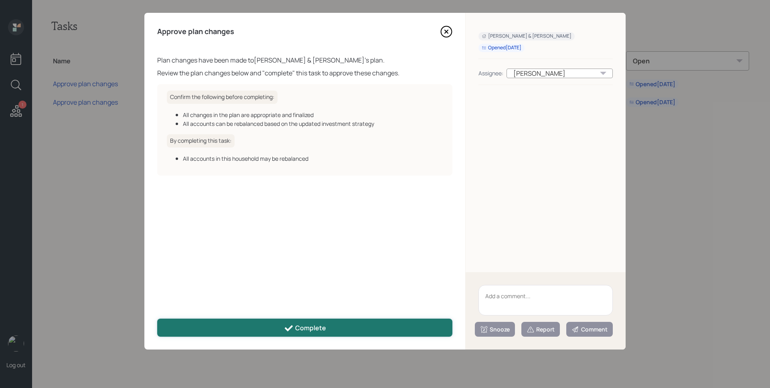
click at [317, 327] on div "Complete" at bounding box center [305, 329] width 42 height 10
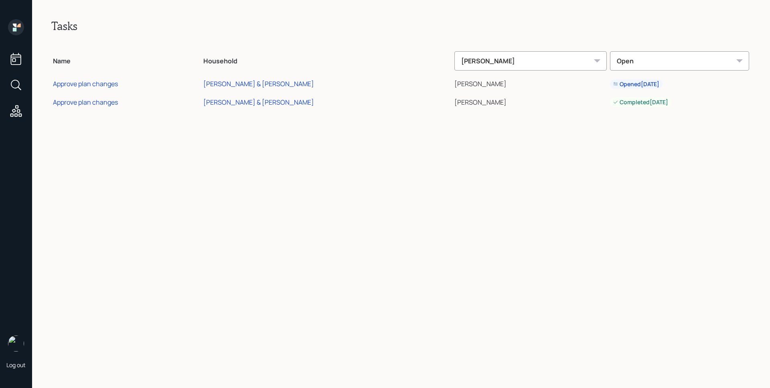
click at [20, 24] on icon at bounding box center [19, 26] width 4 height 4
